Goal: Task Accomplishment & Management: Complete application form

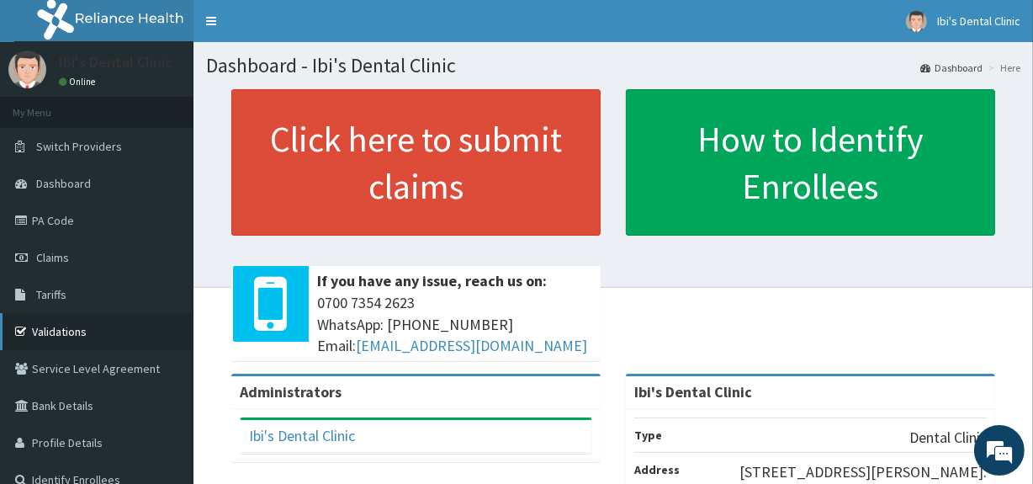
click at [110, 326] on link "Validations" at bounding box center [96, 331] width 193 height 37
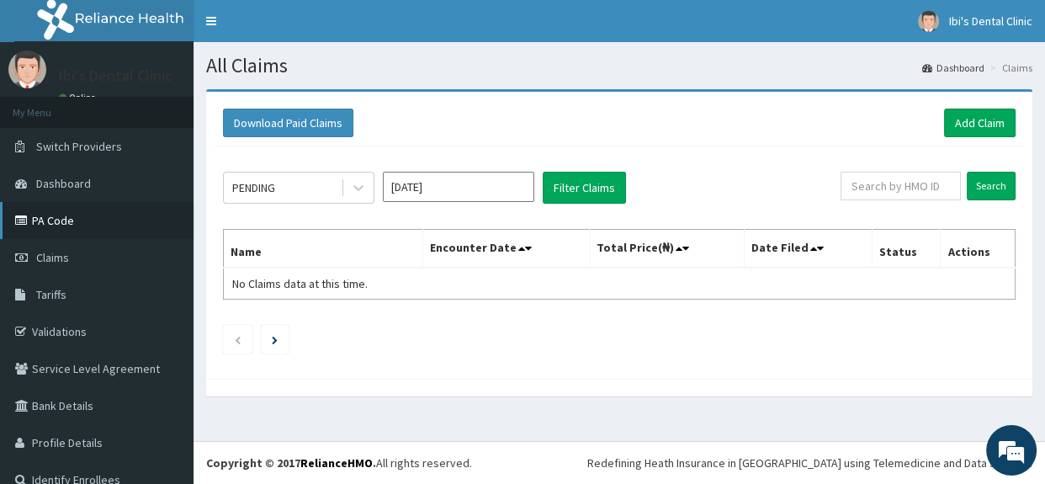
click at [94, 226] on link "PA Code" at bounding box center [96, 220] width 193 height 37
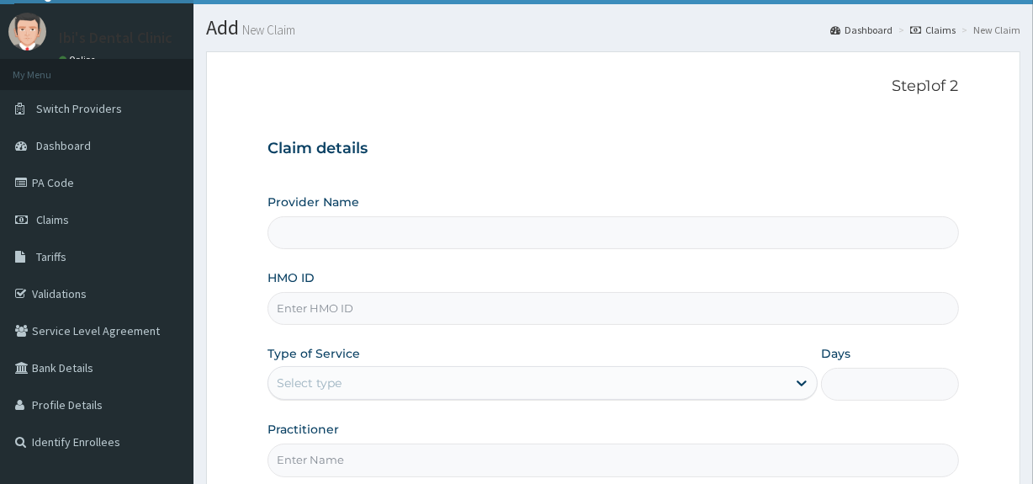
scroll to position [83, 0]
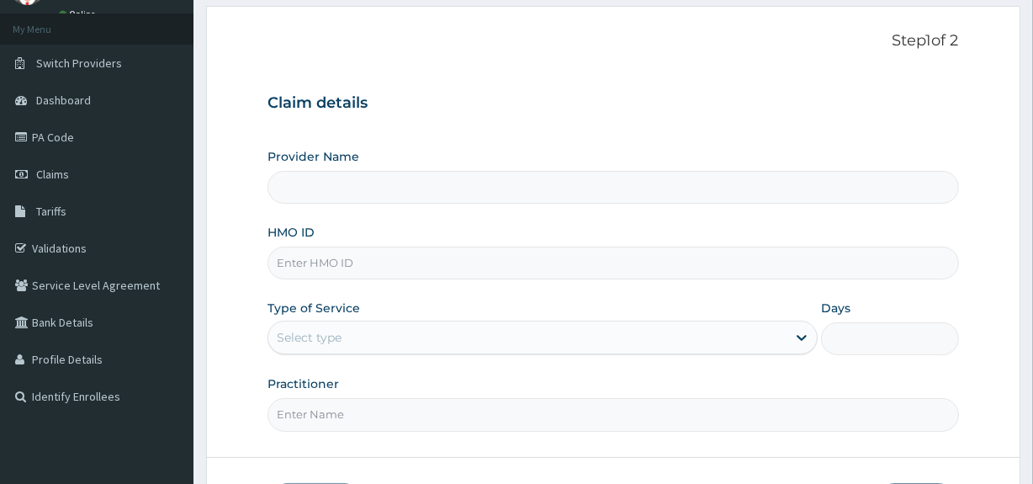
type input "Ibi's Dental Clinic"
click at [505, 256] on input "HMO ID" at bounding box center [613, 263] width 691 height 33
type input "YOC/10042/A"
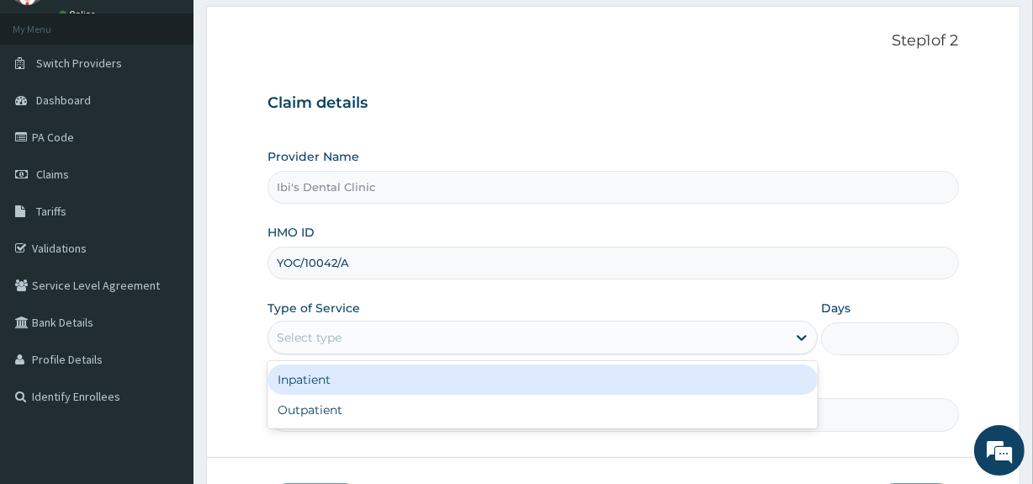
click at [550, 344] on div "Select type" at bounding box center [527, 337] width 518 height 27
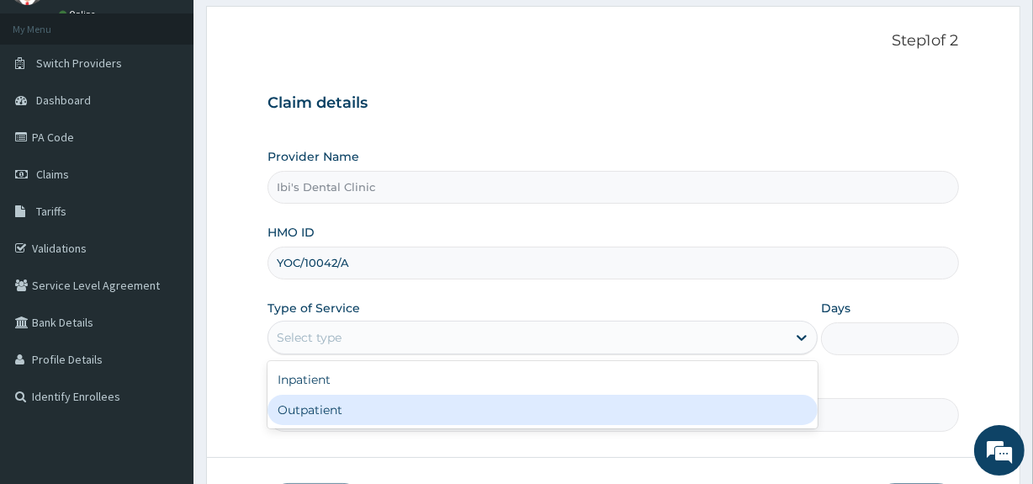
click at [480, 402] on div "Outpatient" at bounding box center [543, 410] width 550 height 30
type input "1"
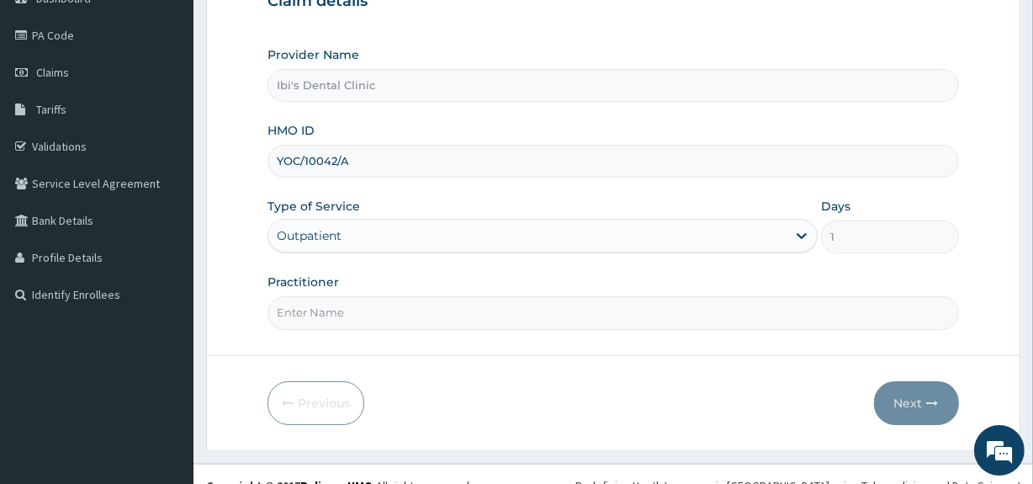
scroll to position [195, 0]
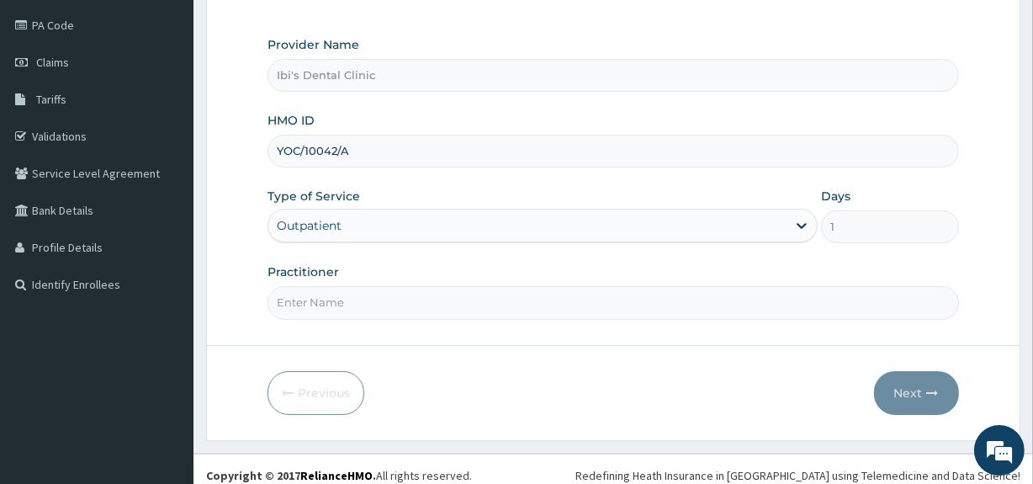
click at [480, 310] on input "Practitioner" at bounding box center [613, 302] width 691 height 33
type input "OLAYEMI"
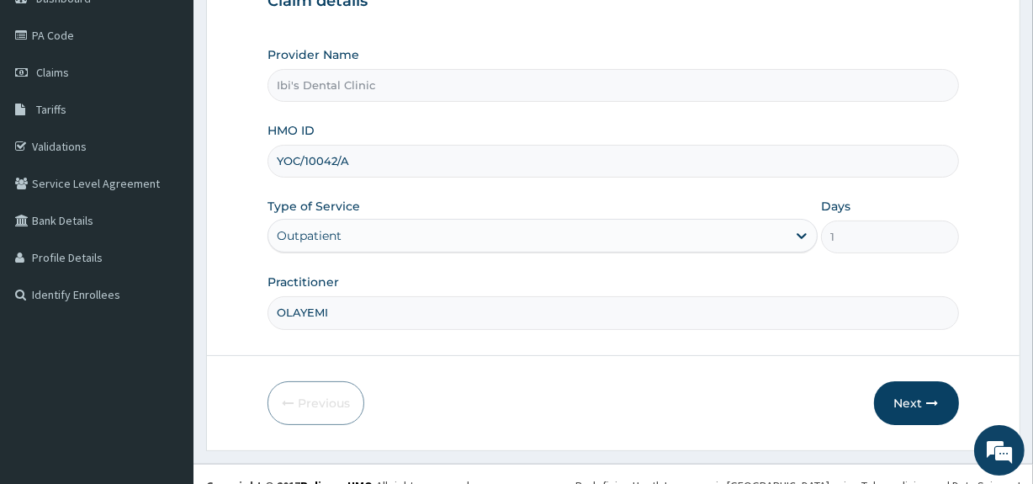
scroll to position [205, 0]
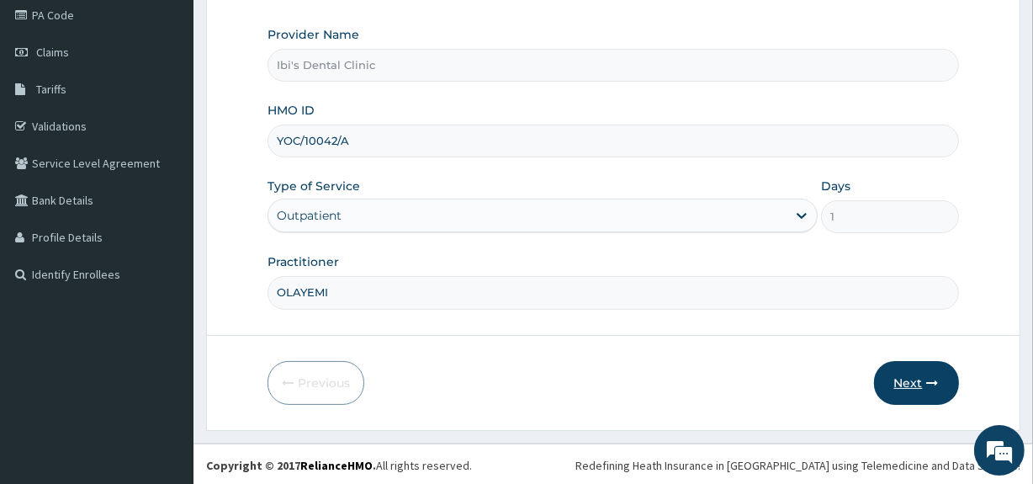
click at [910, 380] on button "Next" at bounding box center [916, 383] width 85 height 44
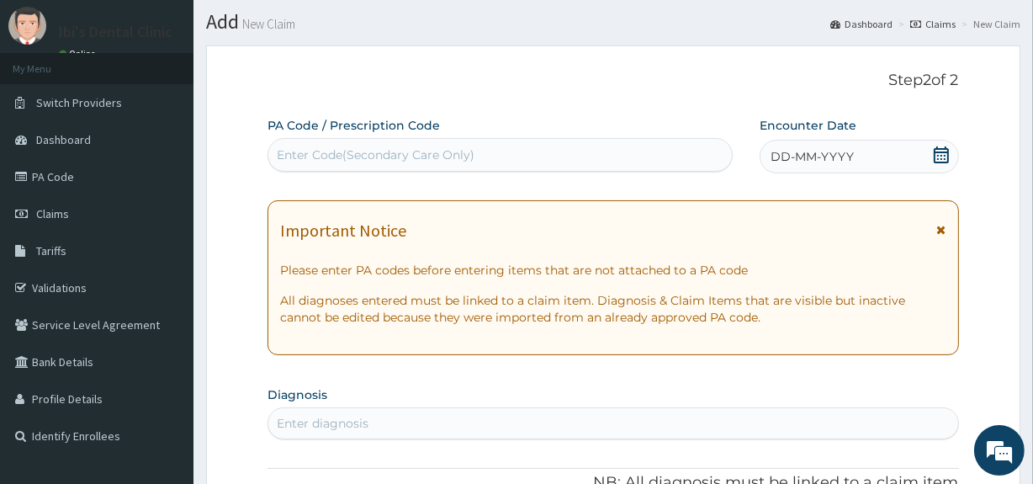
scroll to position [45, 0]
paste input "PA/5E0CF1"
type input "PA/5E0CF1"
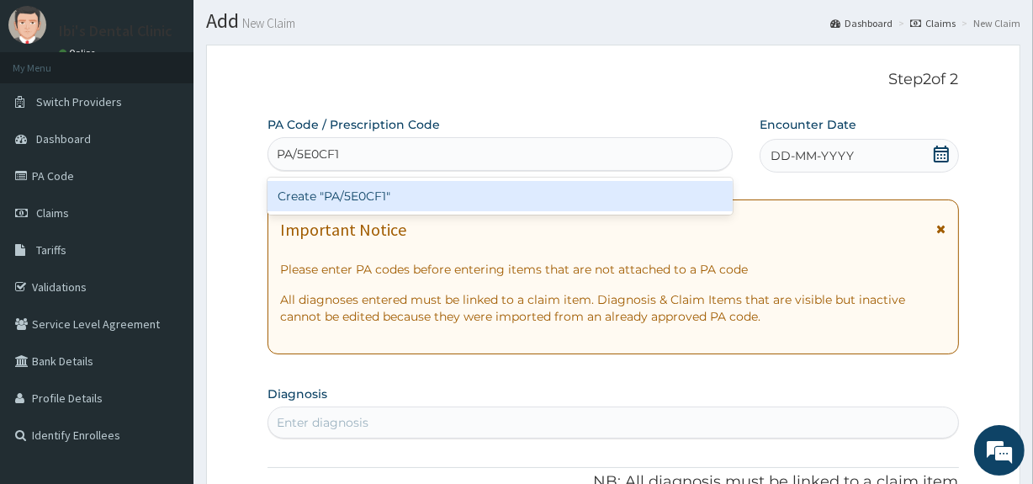
click at [474, 193] on div "Create "PA/5E0CF1"" at bounding box center [500, 196] width 464 height 30
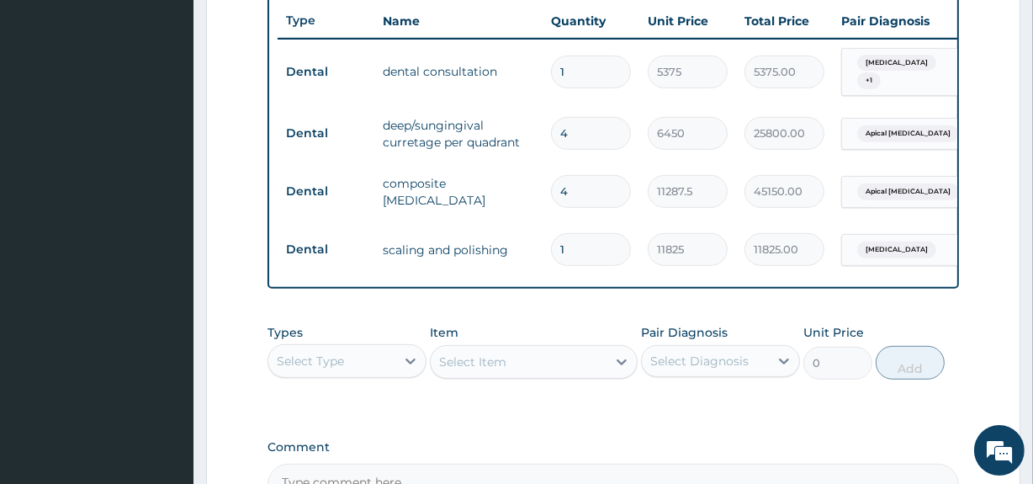
scroll to position [0, 152]
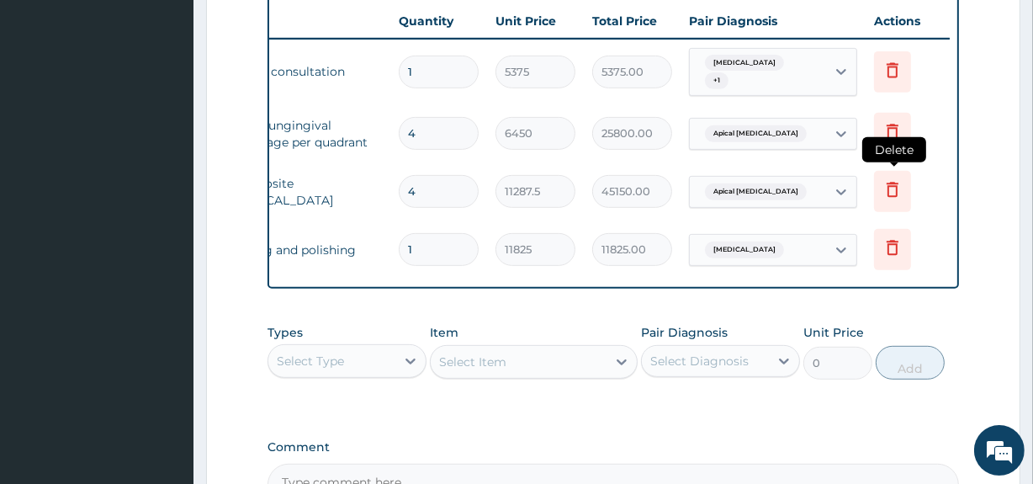
click at [892, 183] on icon at bounding box center [893, 190] width 12 height 15
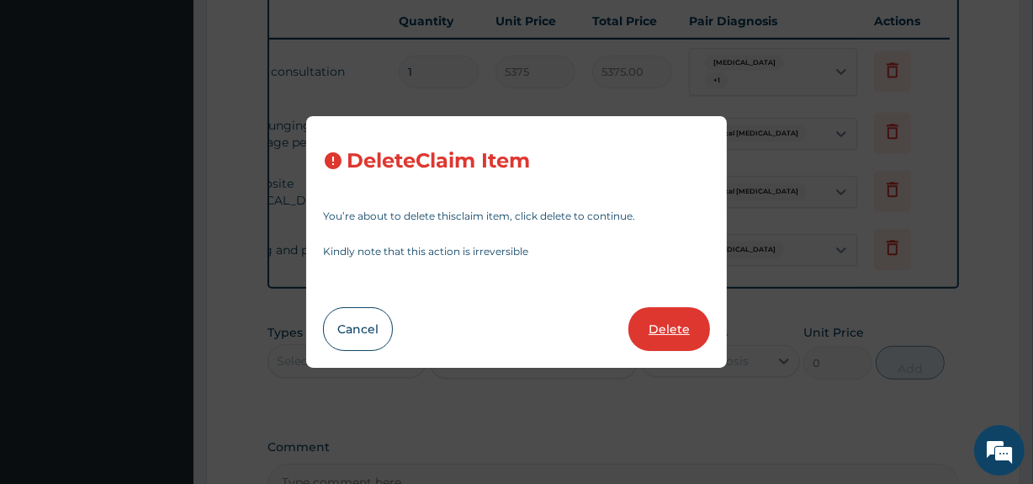
click at [677, 328] on button "Delete" at bounding box center [669, 329] width 82 height 44
type input "1"
type input "11825"
type input "11825.00"
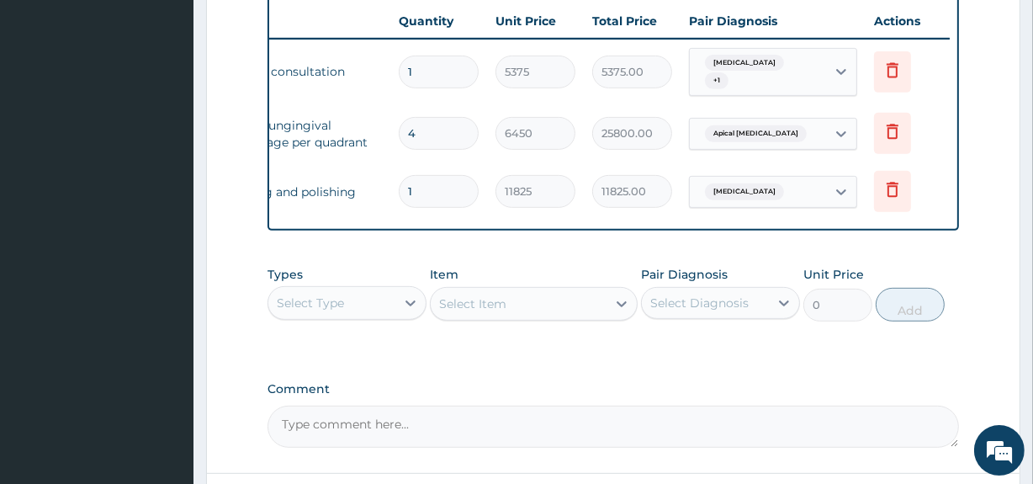
click at [431, 127] on input "4" at bounding box center [439, 133] width 80 height 33
type input "0.00"
type input "2"
type input "12900.00"
type input "0.00"
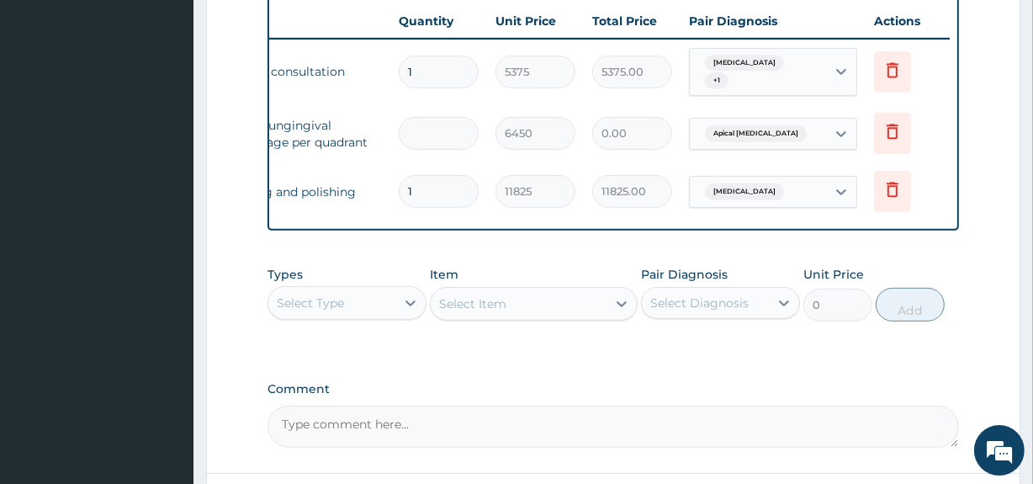
type input "3"
type input "19350.00"
type input "0.00"
type input "3"
type input "19350.00"
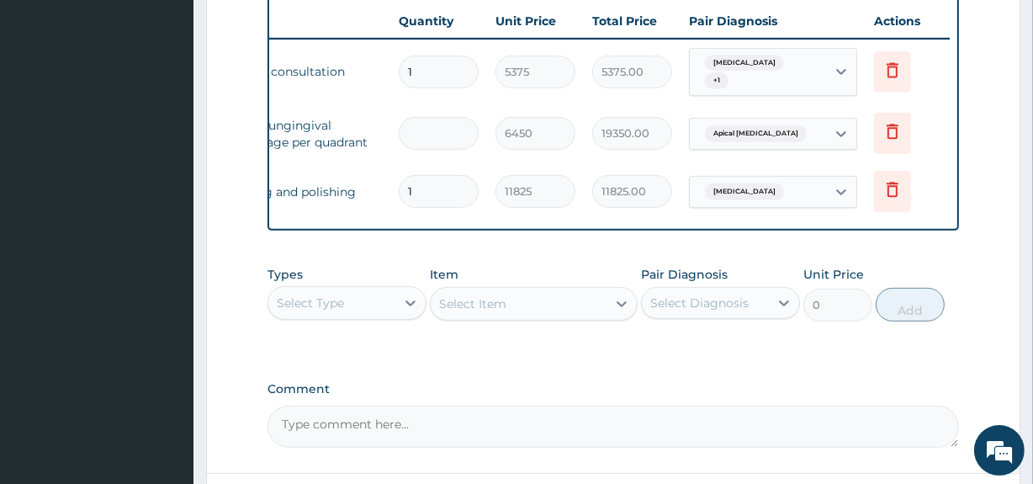
type input "0.00"
type input "2"
type input "12900.00"
type input "0.00"
type input "3"
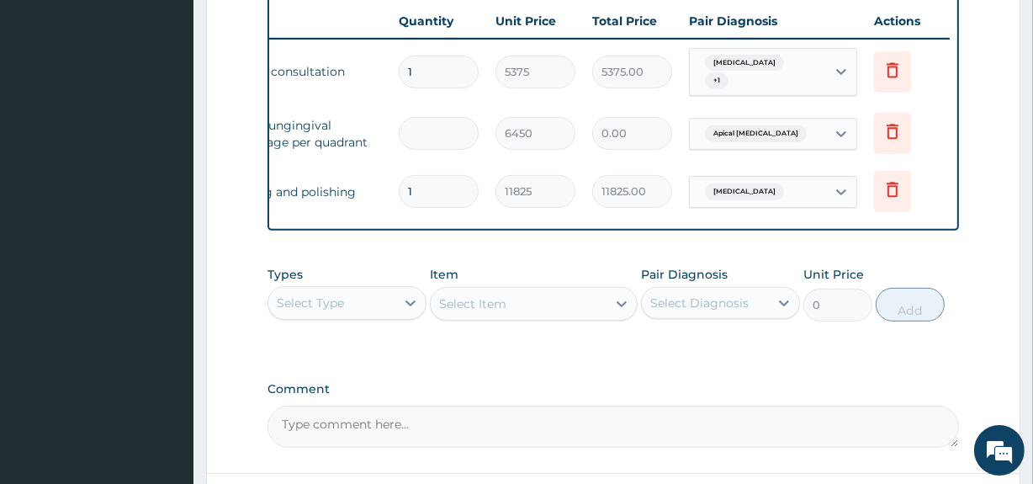
type input "19350.00"
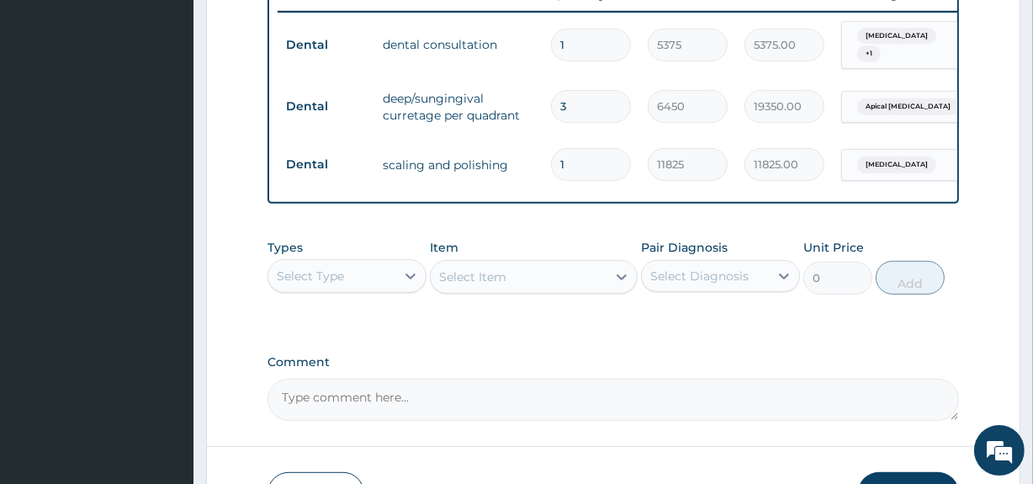
scroll to position [653, 0]
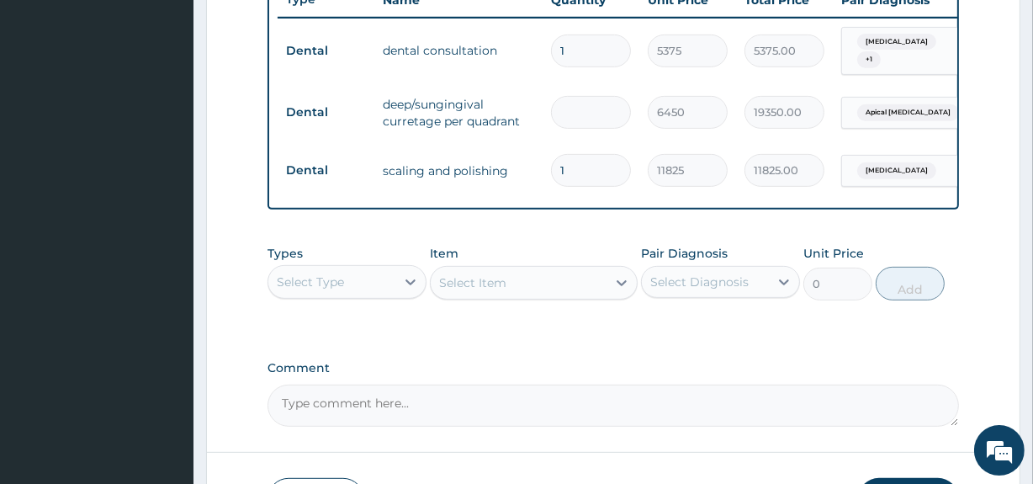
type input "0.00"
type input "4"
type input "25800.00"
type input "0.00"
type input "2"
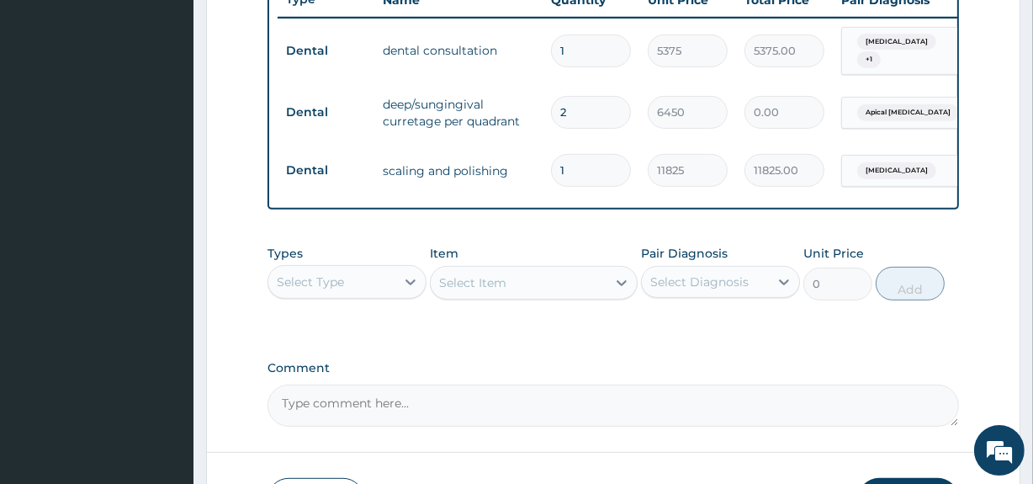
type input "12900.00"
type input "0.00"
type input "3"
type input "19350.00"
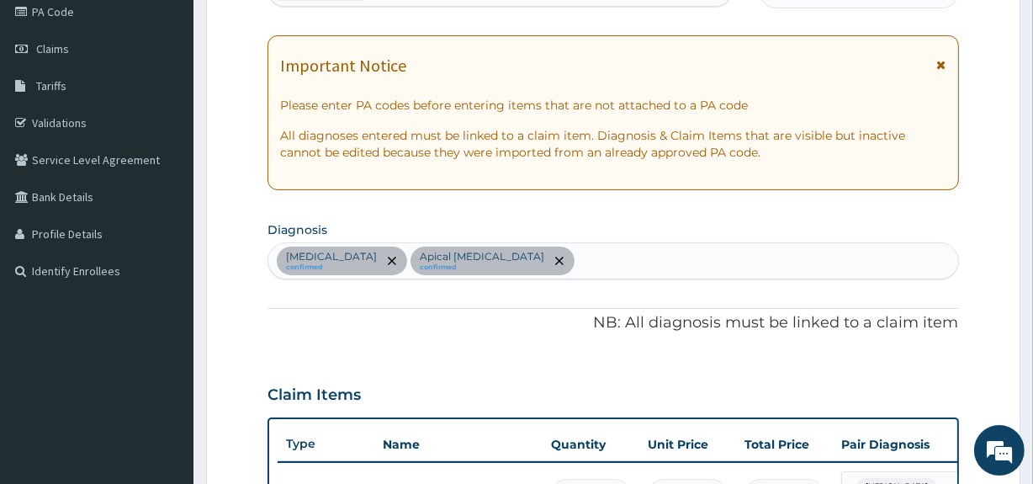
scroll to position [196, 0]
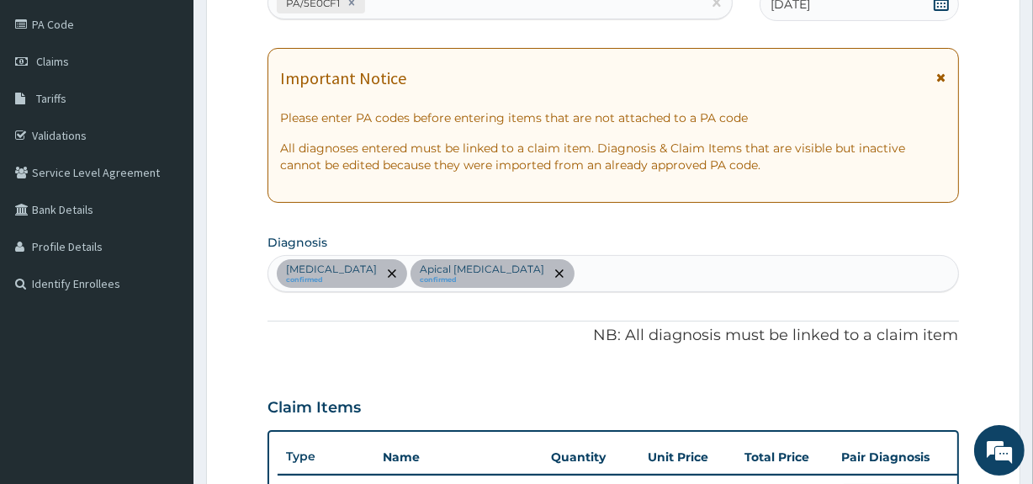
type input "3"
click at [941, 77] on icon at bounding box center [941, 78] width 9 height 12
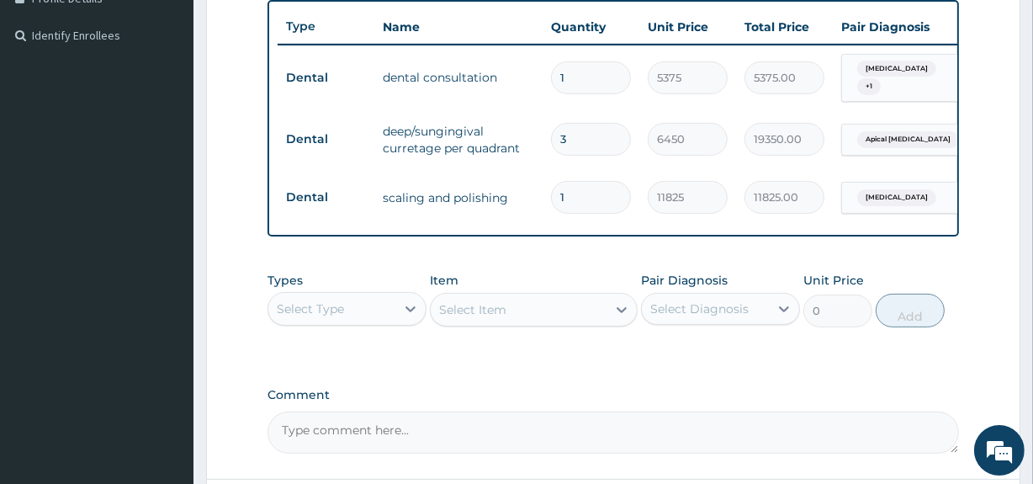
scroll to position [455, 0]
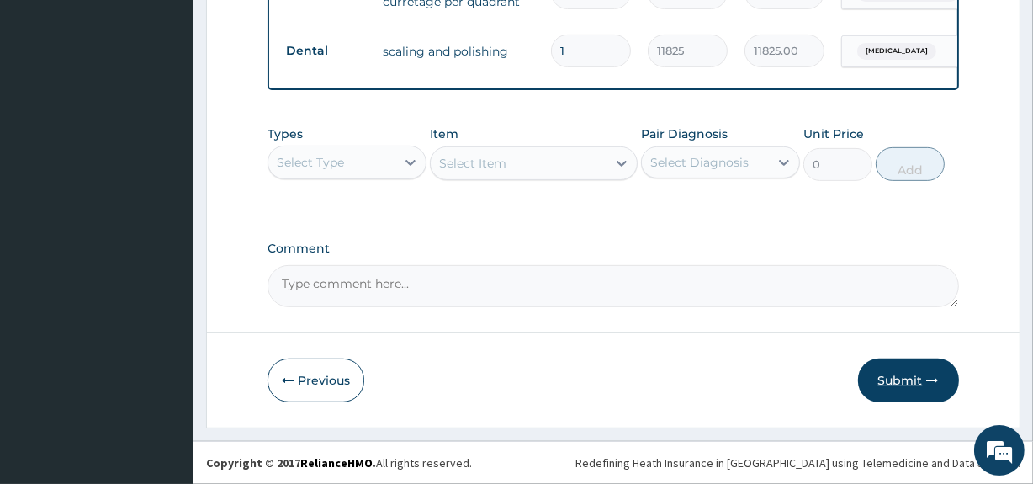
click at [909, 366] on button "Submit" at bounding box center [908, 380] width 101 height 44
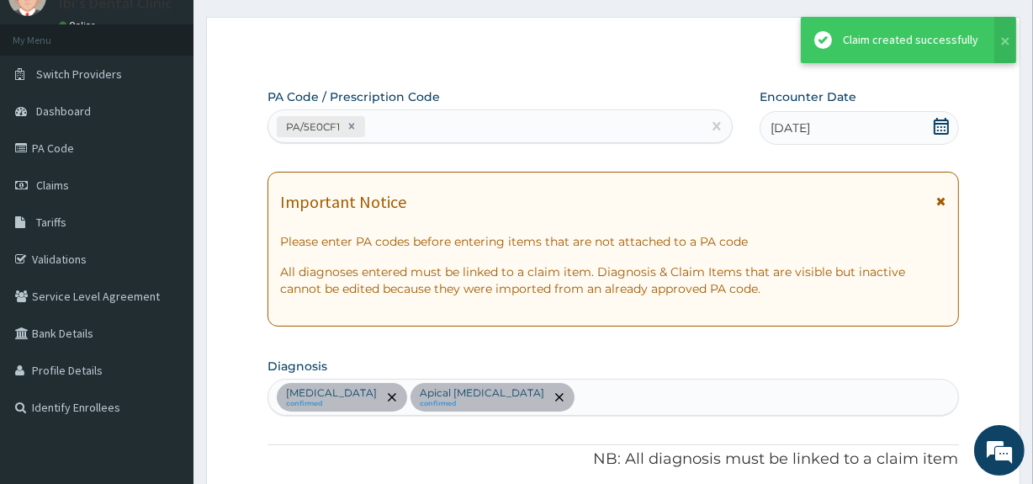
scroll to position [592, 0]
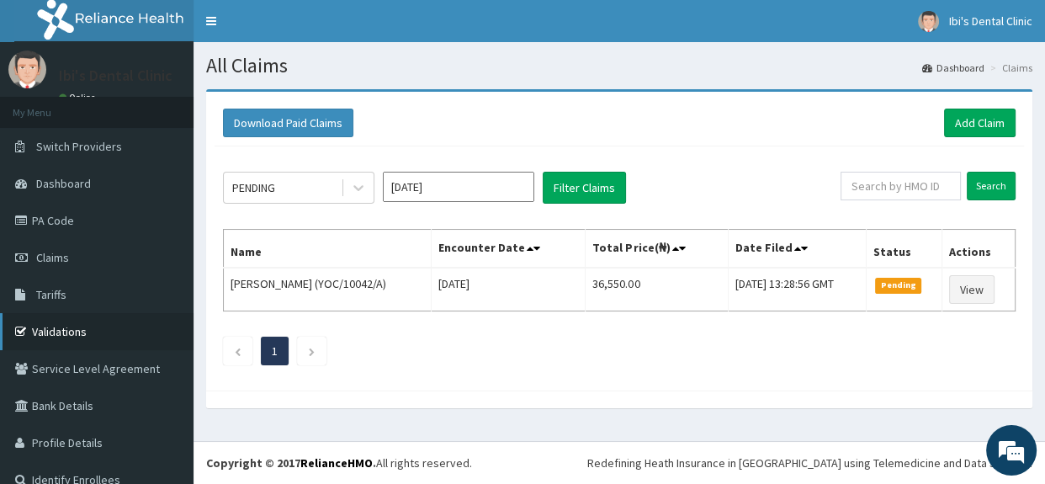
click at [76, 340] on link "Validations" at bounding box center [96, 331] width 193 height 37
